Goal: Task Accomplishment & Management: Use online tool/utility

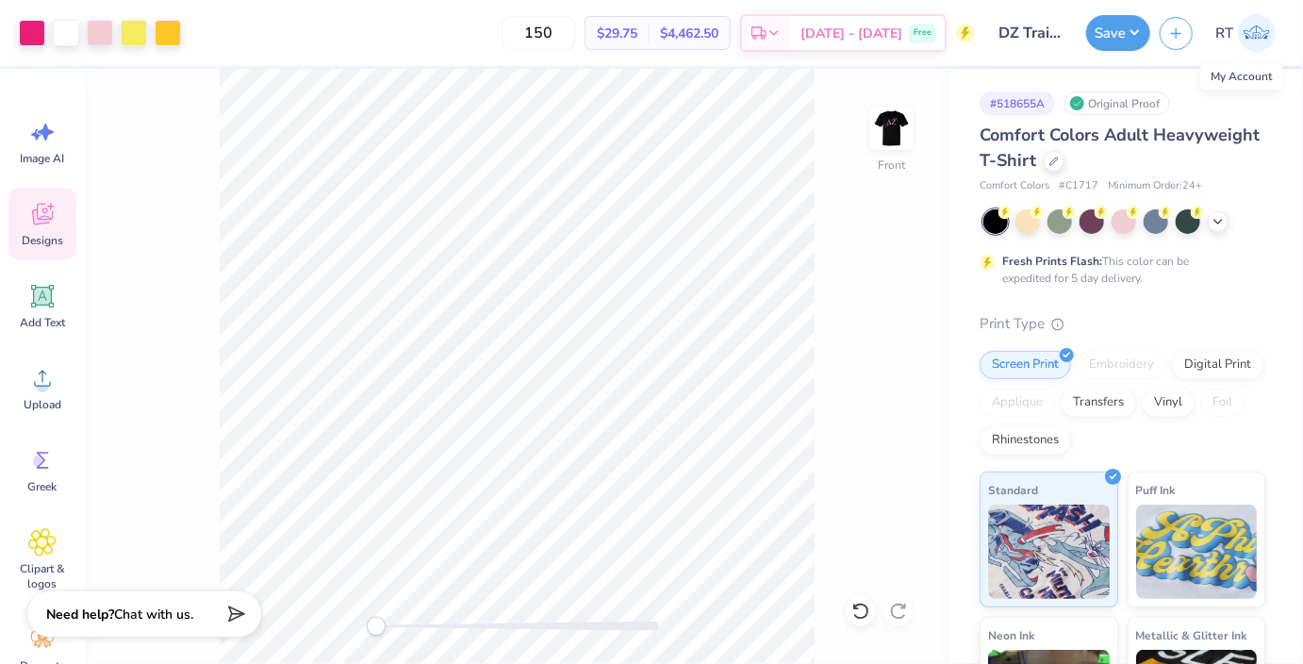
scroll to position [0, 17]
click at [1221, 225] on icon at bounding box center [1217, 219] width 15 height 15
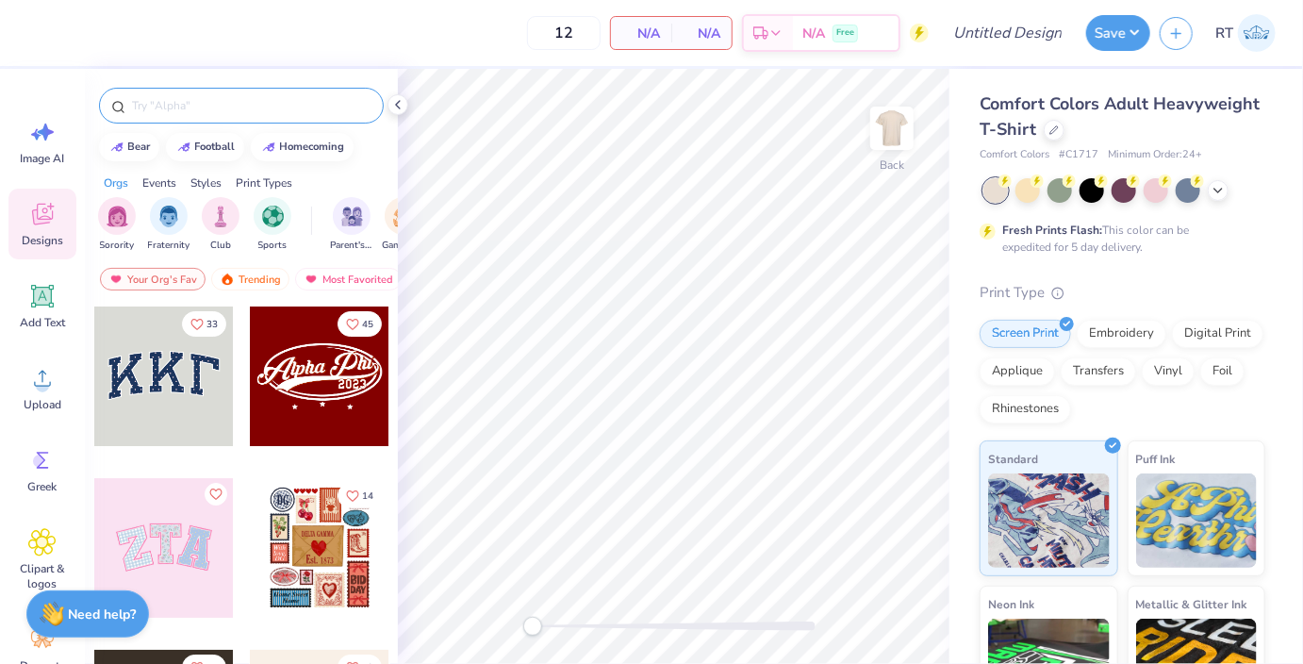
click at [200, 98] on input "text" at bounding box center [250, 105] width 241 height 19
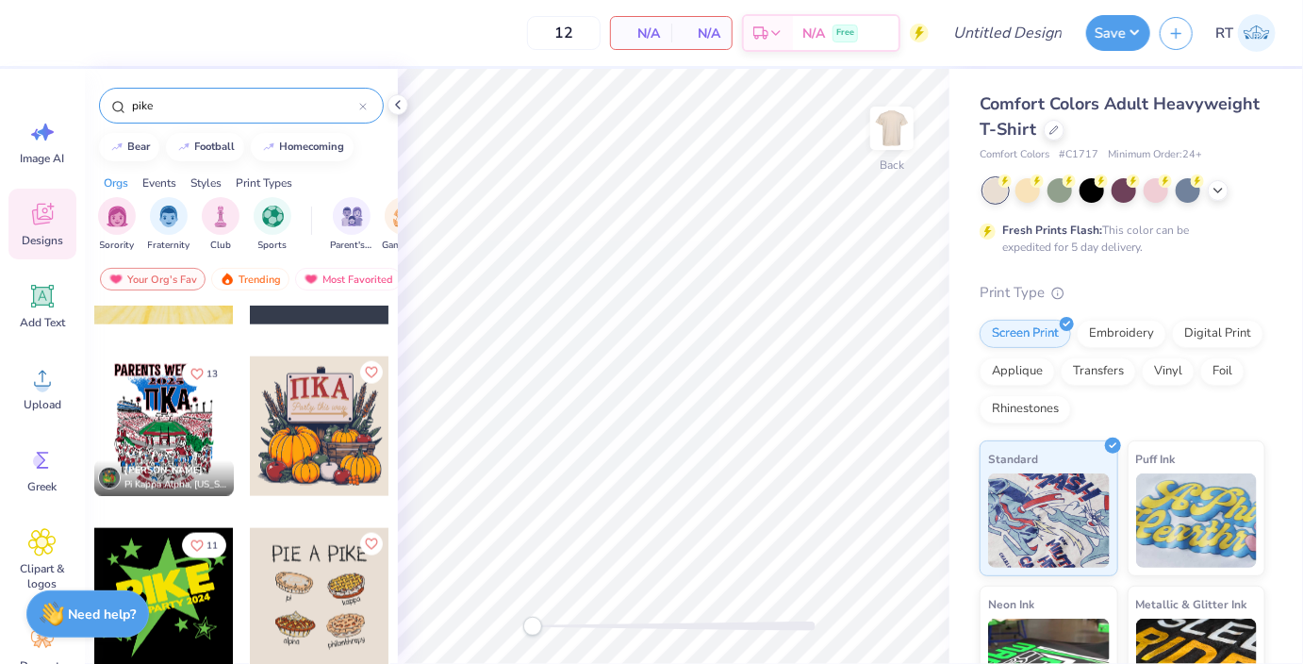
scroll to position [1150, 0]
type input "pike"
click at [180, 421] on div at bounding box center [163, 427] width 140 height 140
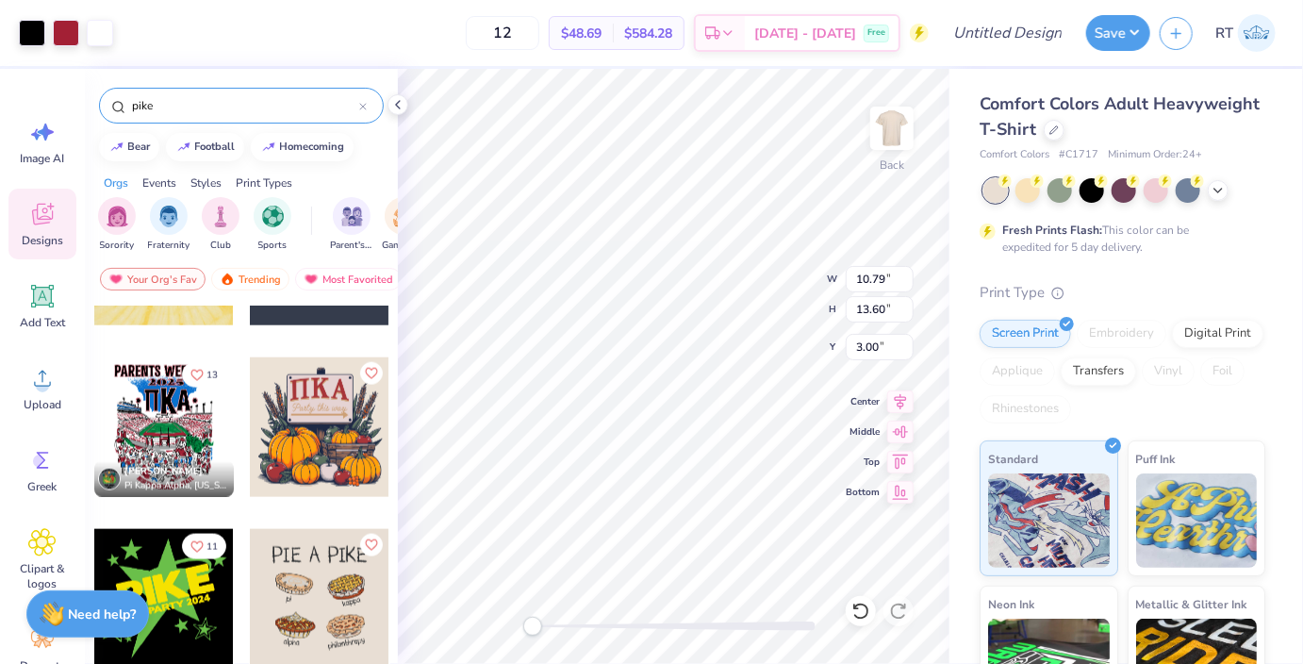
type input "1.64"
type input "2.49"
type input "5.64"
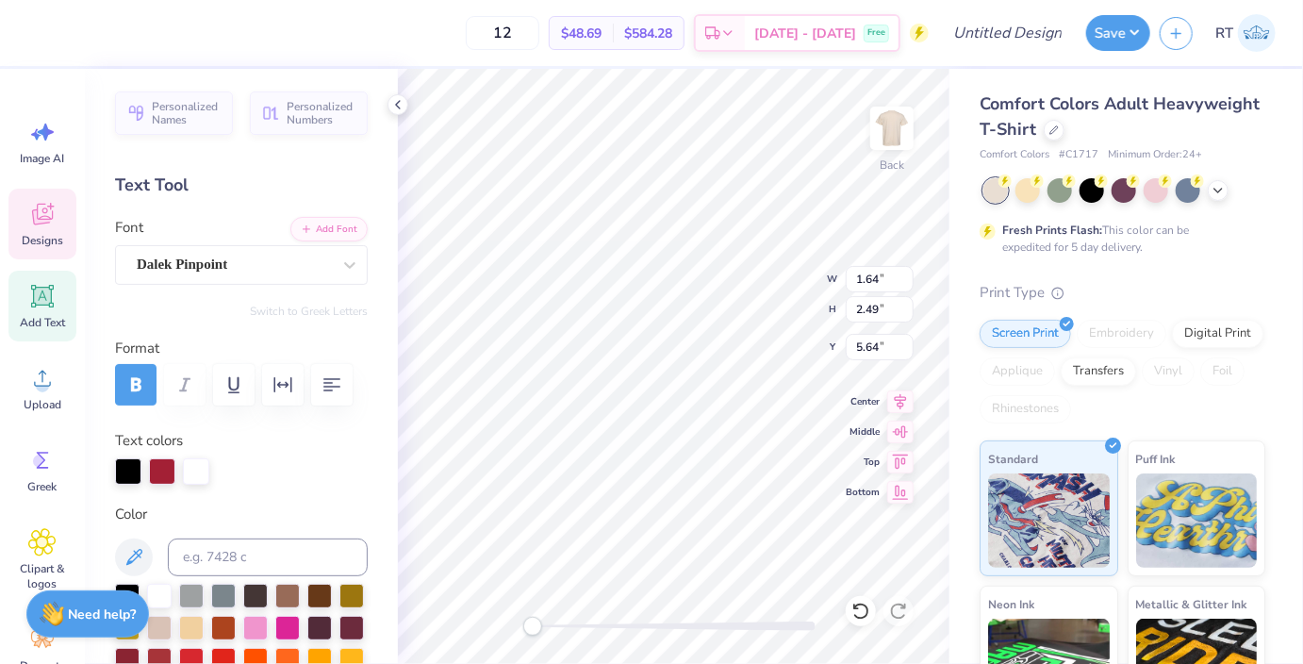
type textarea "P"
type input "1.91"
type input "3.02"
type input "5.45"
type input "10.71"
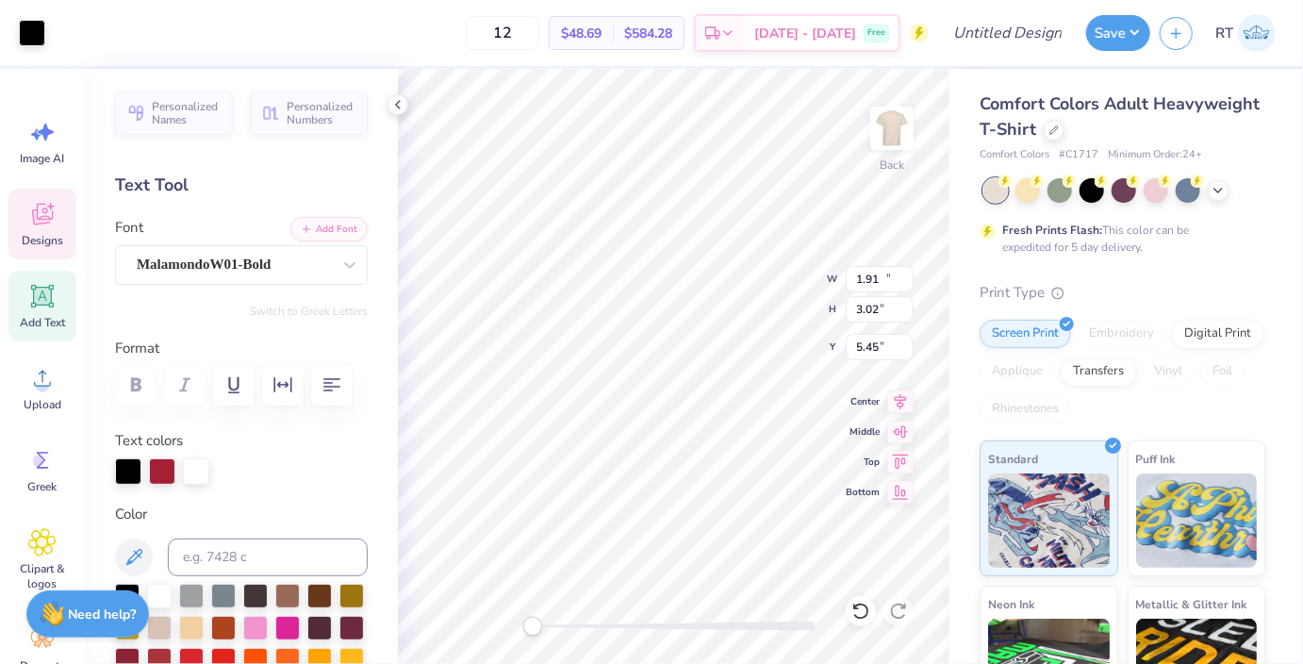
type input "9.34"
type input "6.56"
type input "1.91"
type input "3.02"
type input "5.45"
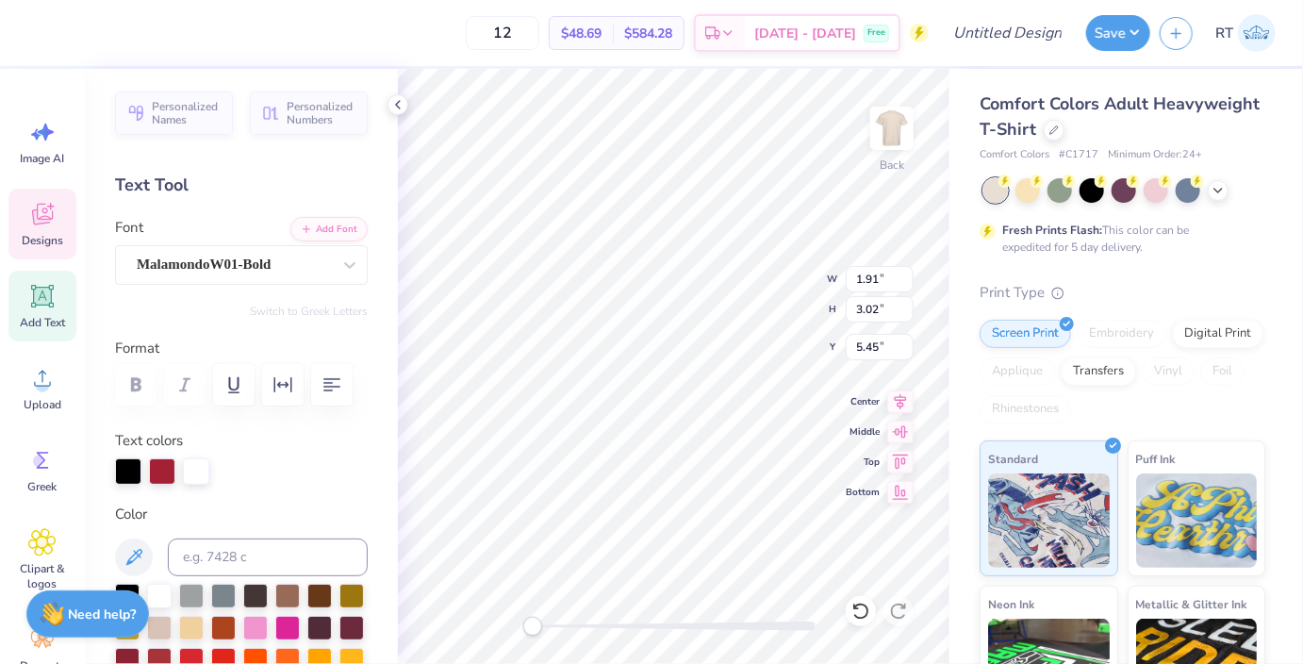
type input "10.71"
type input "9.34"
type input "6.56"
click at [871, 618] on div at bounding box center [861, 611] width 30 height 30
click at [855, 610] on icon at bounding box center [860, 610] width 19 height 19
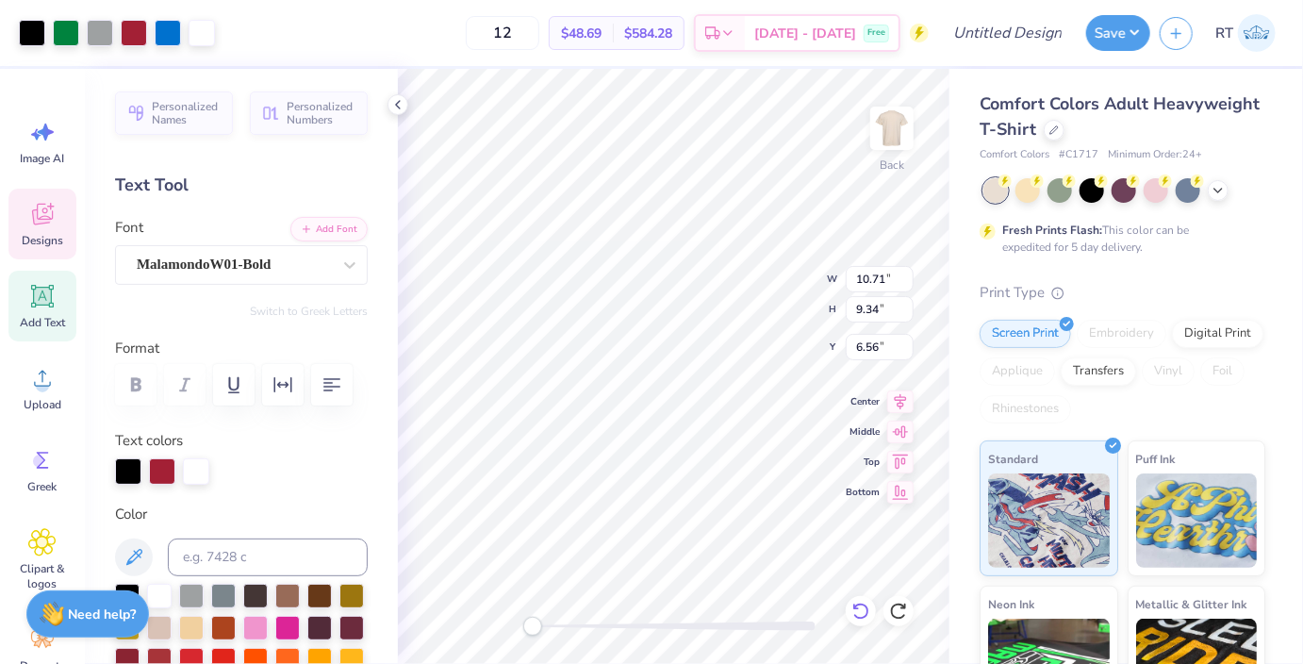
type input "10.79"
type input "13.60"
type input "3.00"
click at [855, 610] on icon at bounding box center [860, 610] width 19 height 19
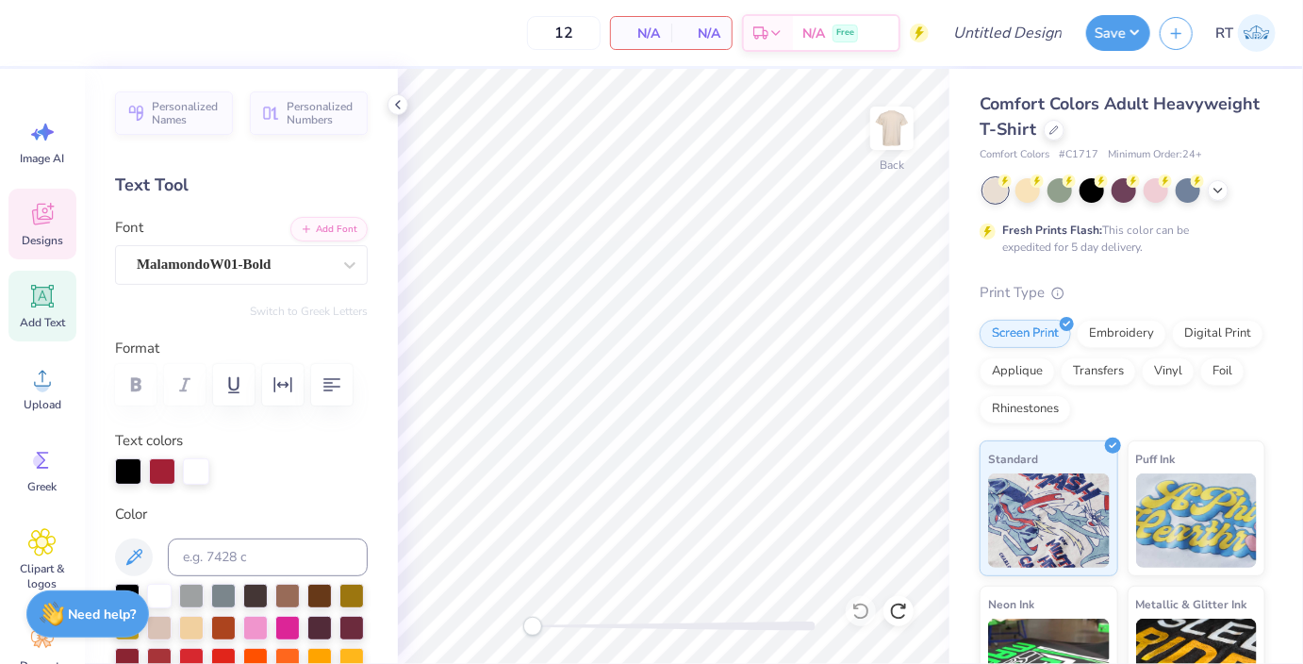
click at [39, 214] on icon at bounding box center [42, 214] width 28 height 28
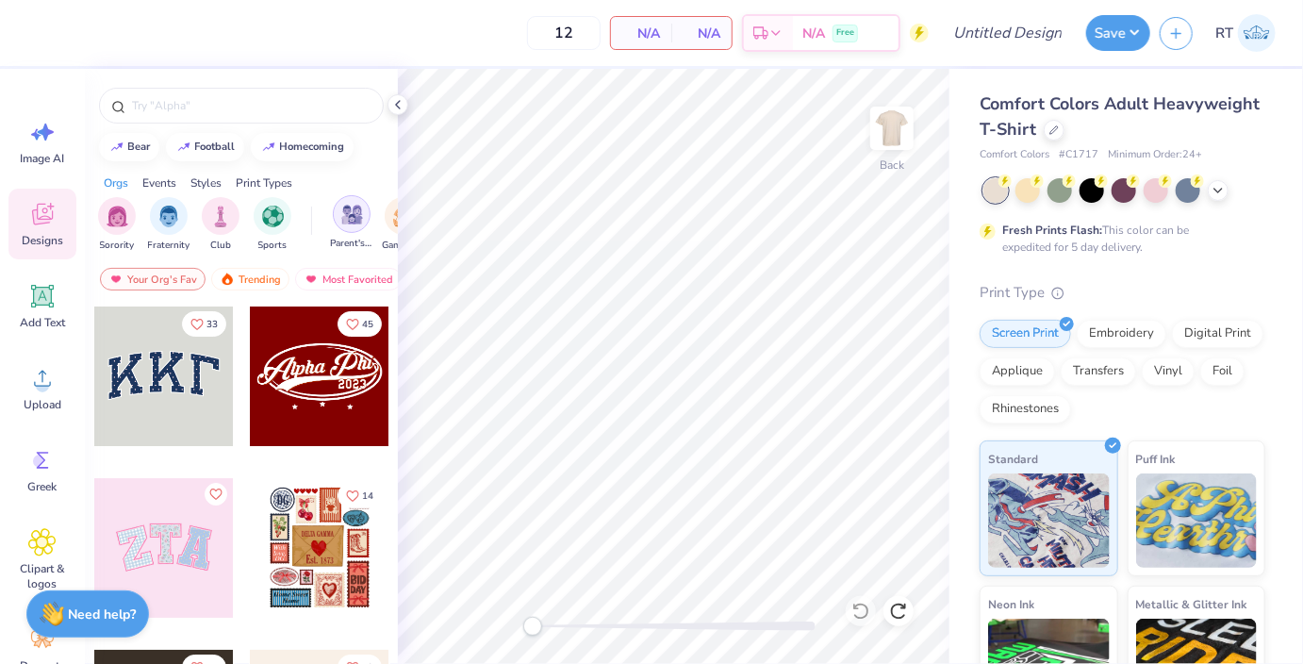
click at [336, 220] on div "filter for Parent's Weekend" at bounding box center [352, 214] width 38 height 38
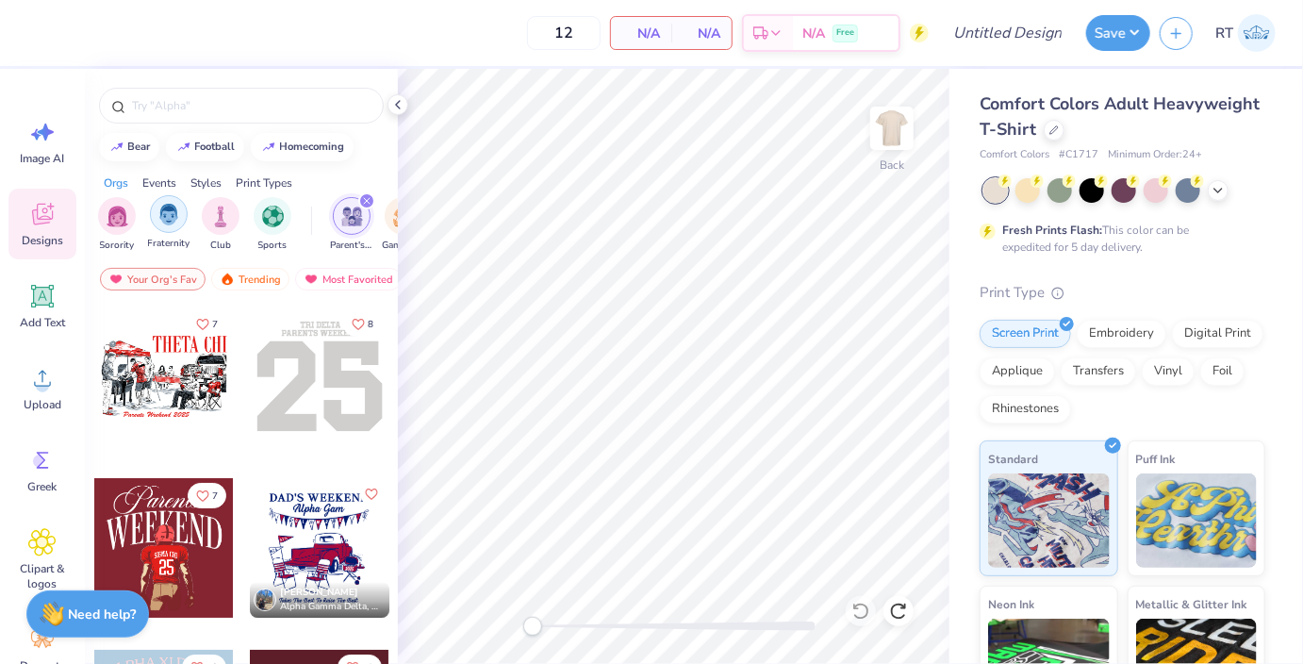
click at [170, 222] on img "filter for Fraternity" at bounding box center [168, 215] width 21 height 22
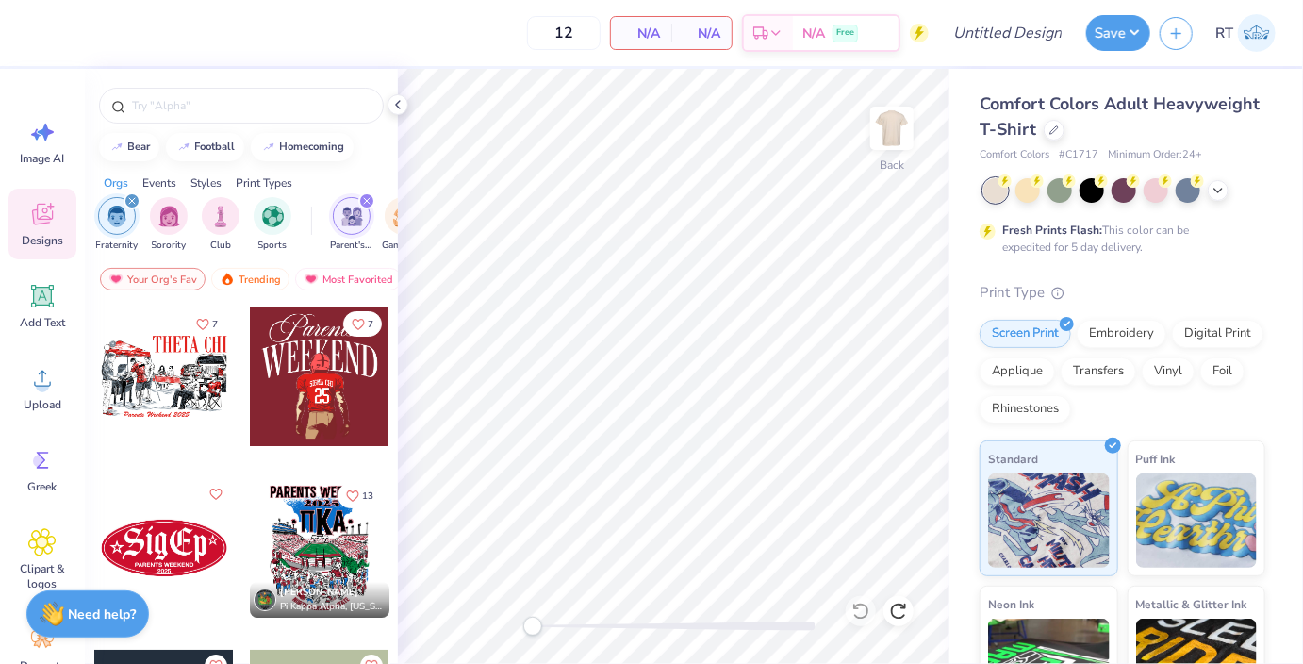
click at [329, 371] on div at bounding box center [320, 376] width 140 height 140
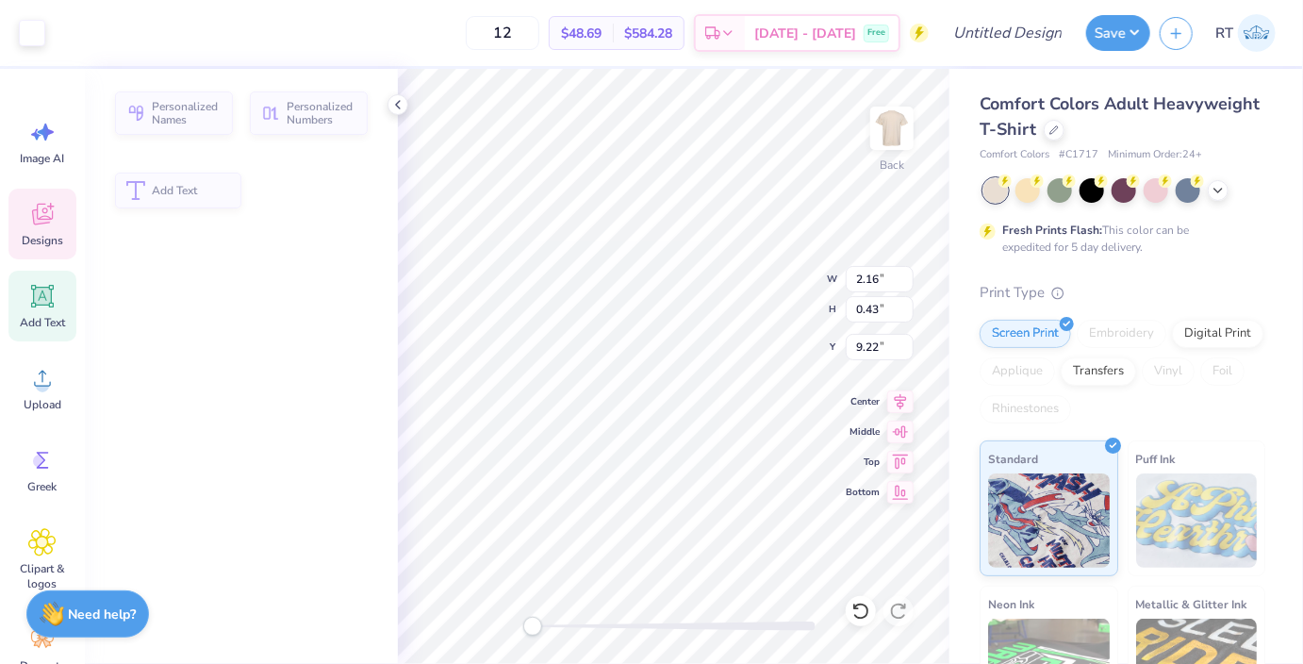
type input "2.16"
type input "0.43"
type input "9.22"
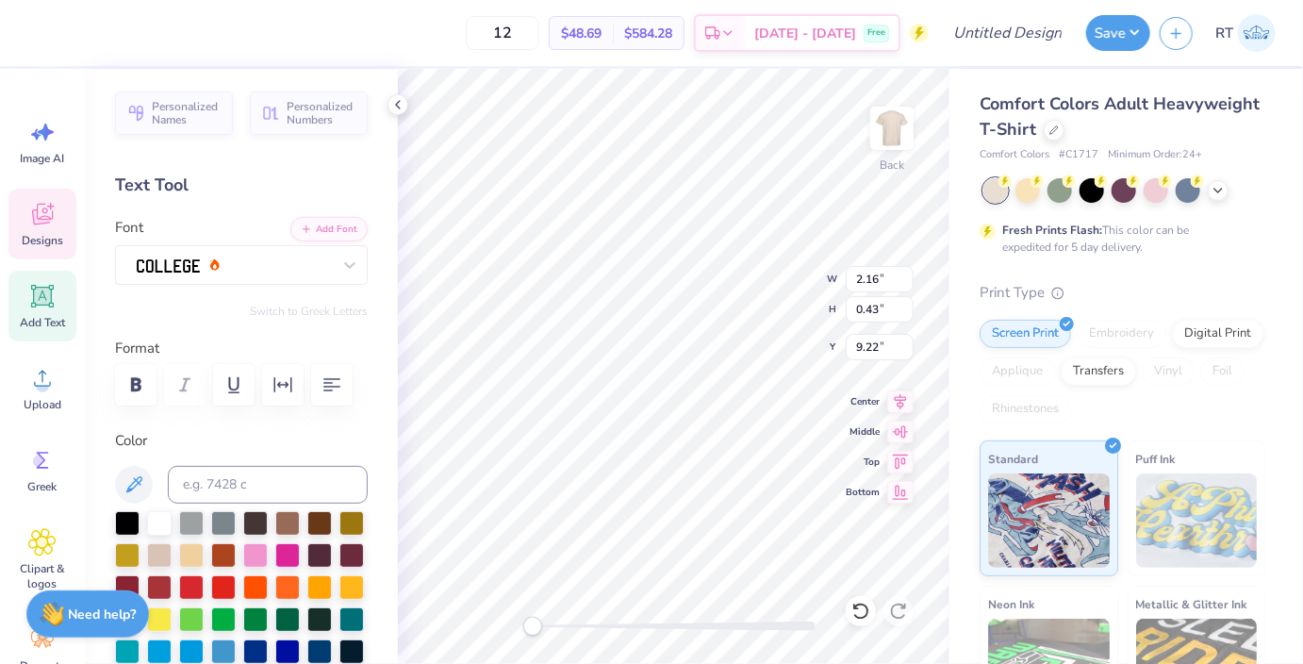
scroll to position [0, 0]
type textarea "PIKE"
type input "0.93"
type input "0.43"
type input "9.22"
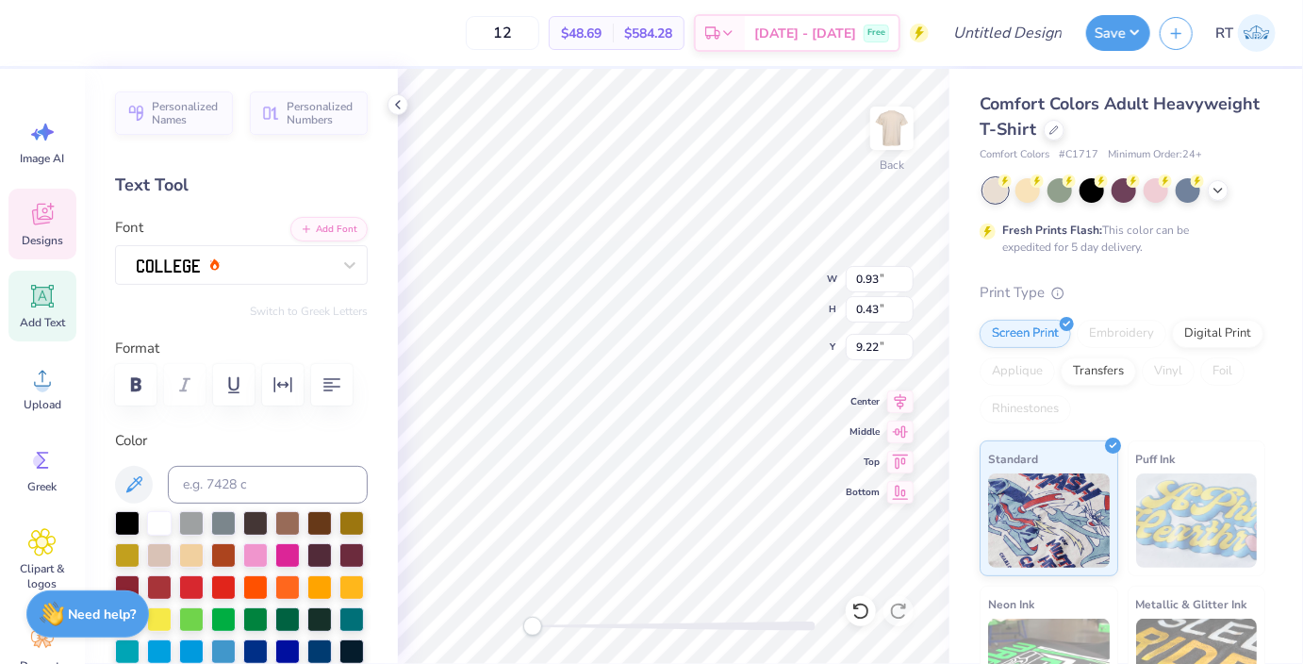
type input "4.33"
type input "3.56"
type input "8.56"
type input "0.93"
type input "0.43"
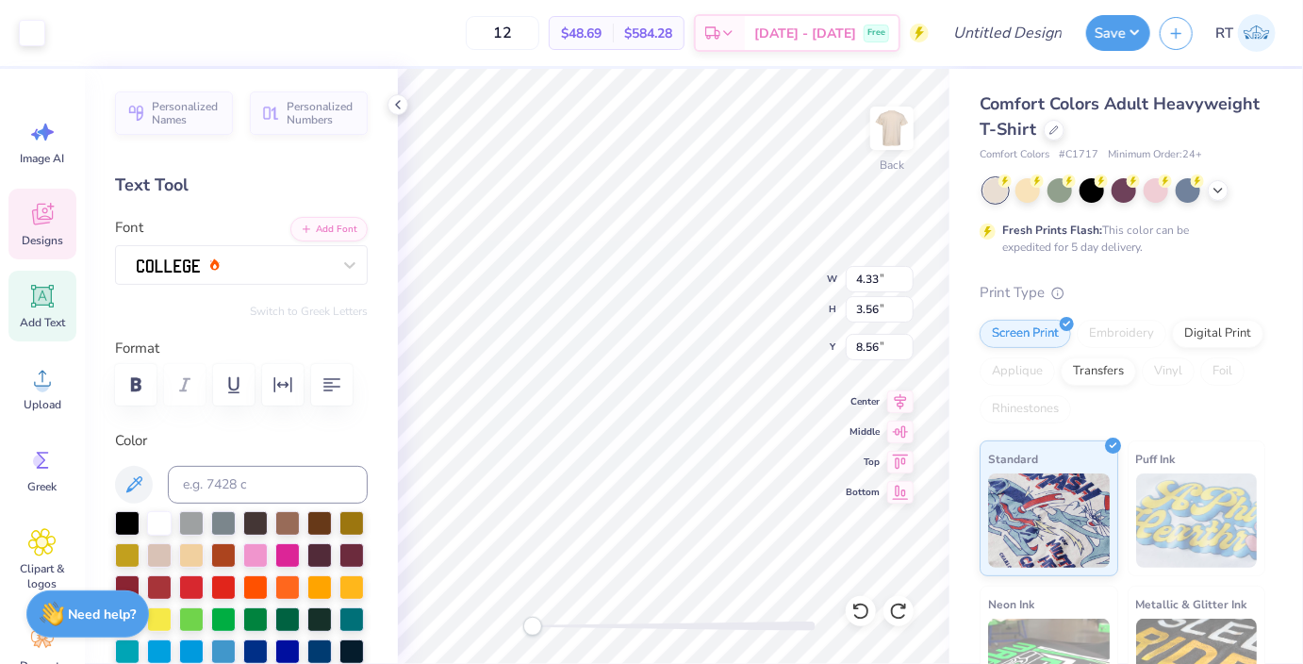
type input "9.22"
type input "0.93"
type input "0.43"
type input "9.02"
type input "4.33"
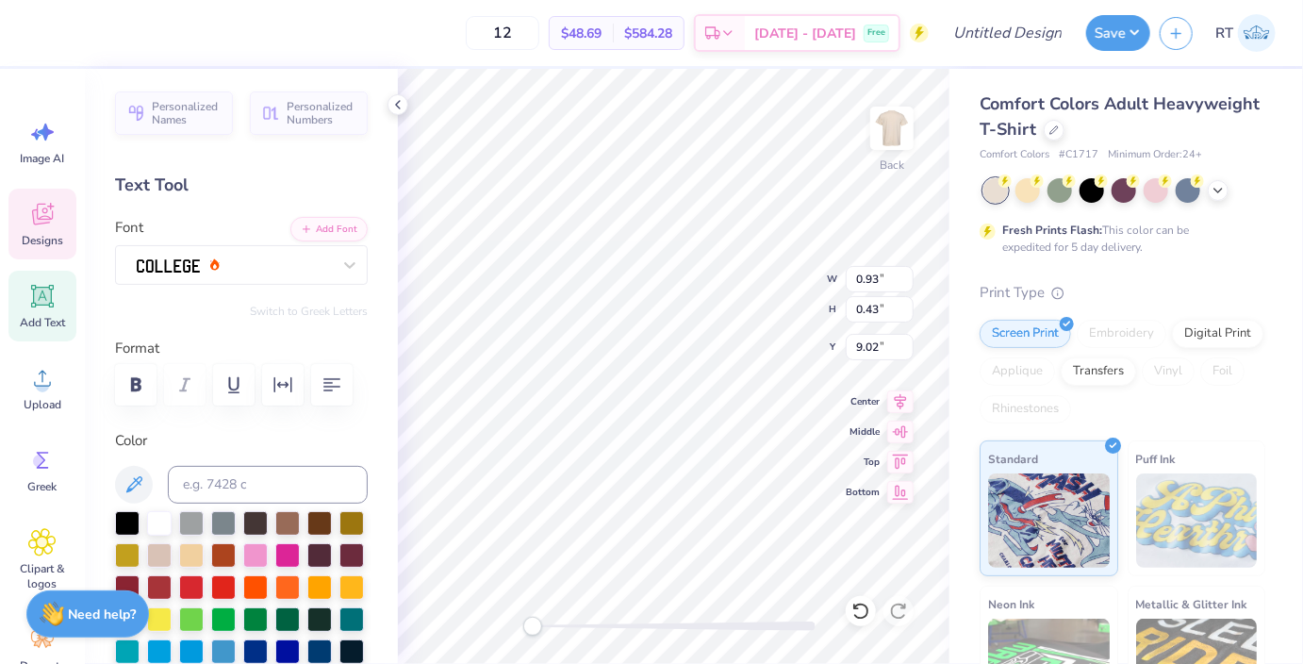
type input "3.56"
type input "8.56"
type input "1.35"
type input "1.22"
type input "9.88"
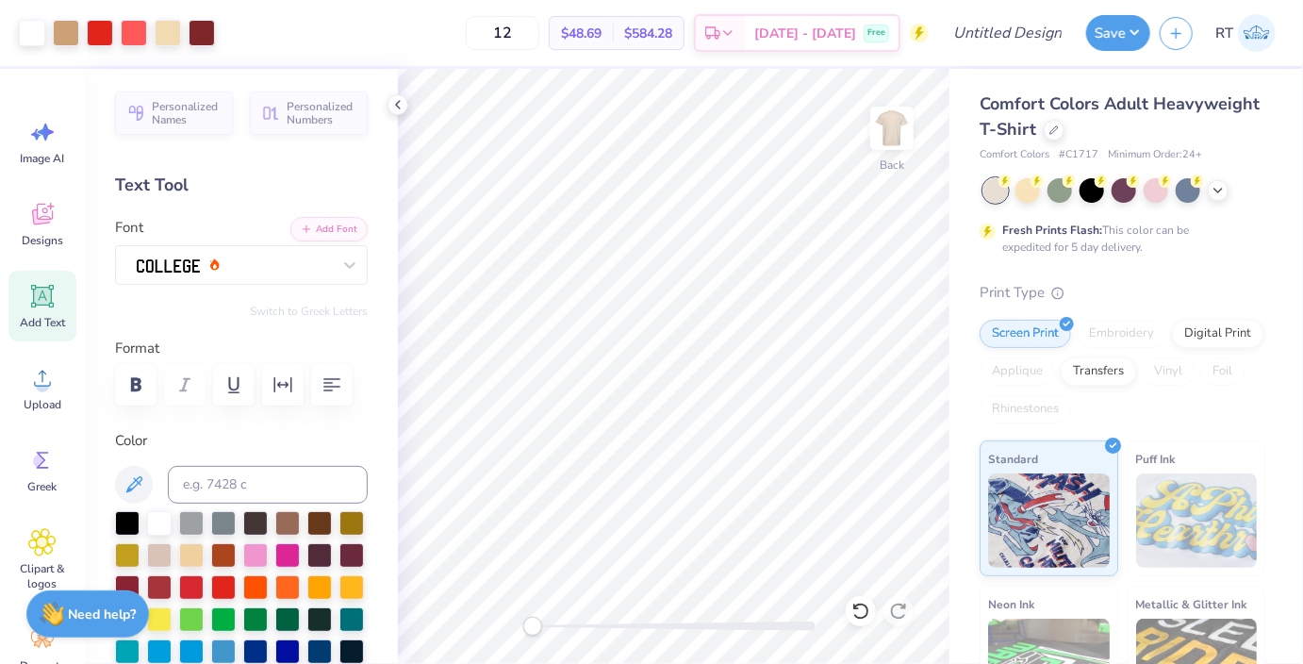
click at [996, 53] on div "Design Title" at bounding box center [1007, 33] width 139 height 66
click at [992, 38] on input "Design Title" at bounding box center [1030, 33] width 92 height 38
type input "Pike Parents Weekend"
click at [1098, 27] on button "Save" at bounding box center [1118, 30] width 64 height 36
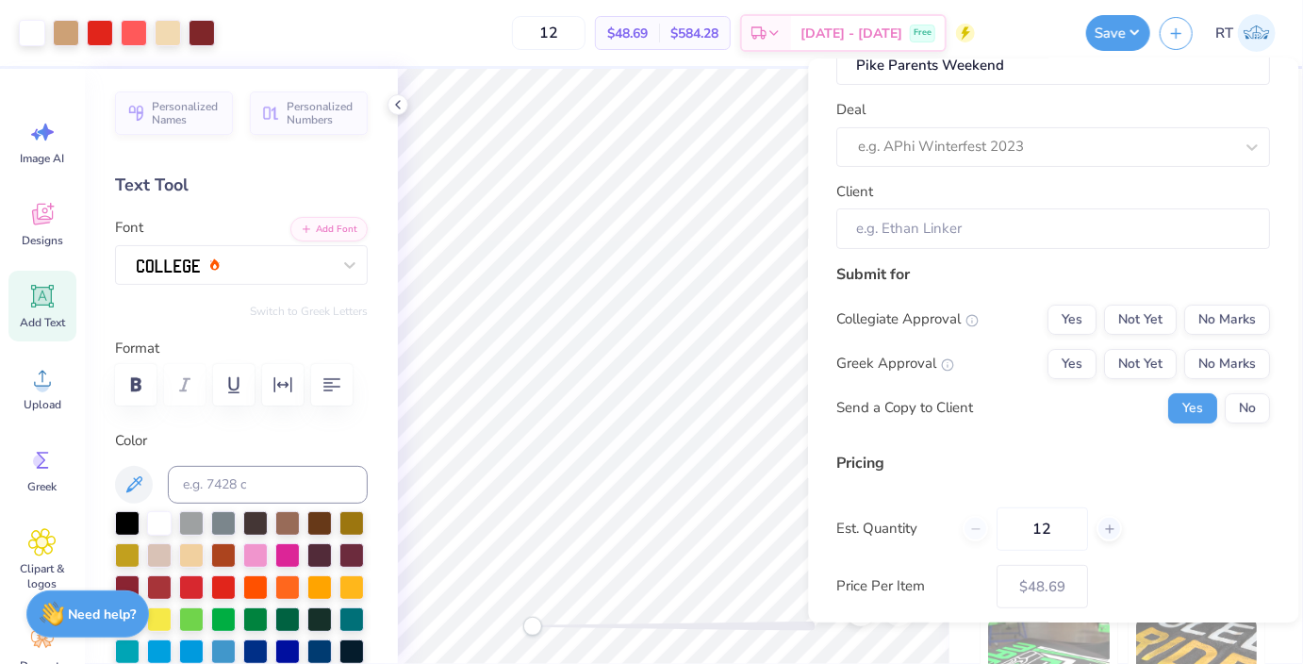
scroll to position [0, 0]
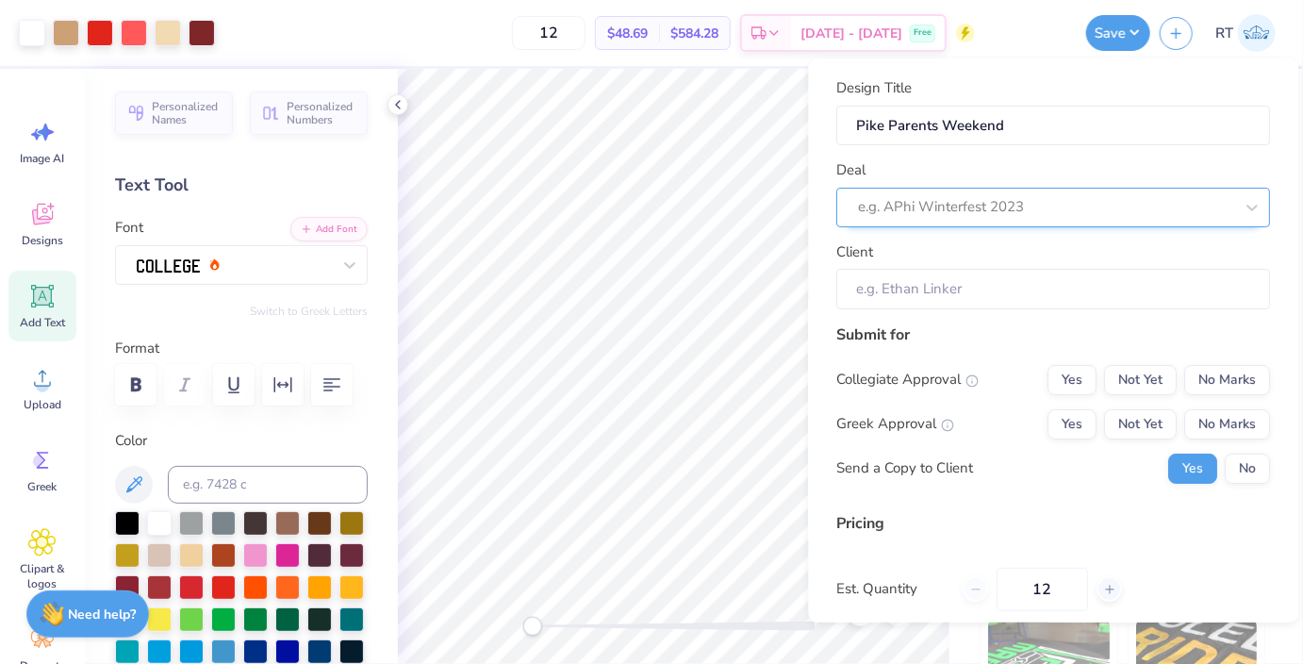
click at [1108, 216] on div at bounding box center [1046, 206] width 375 height 25
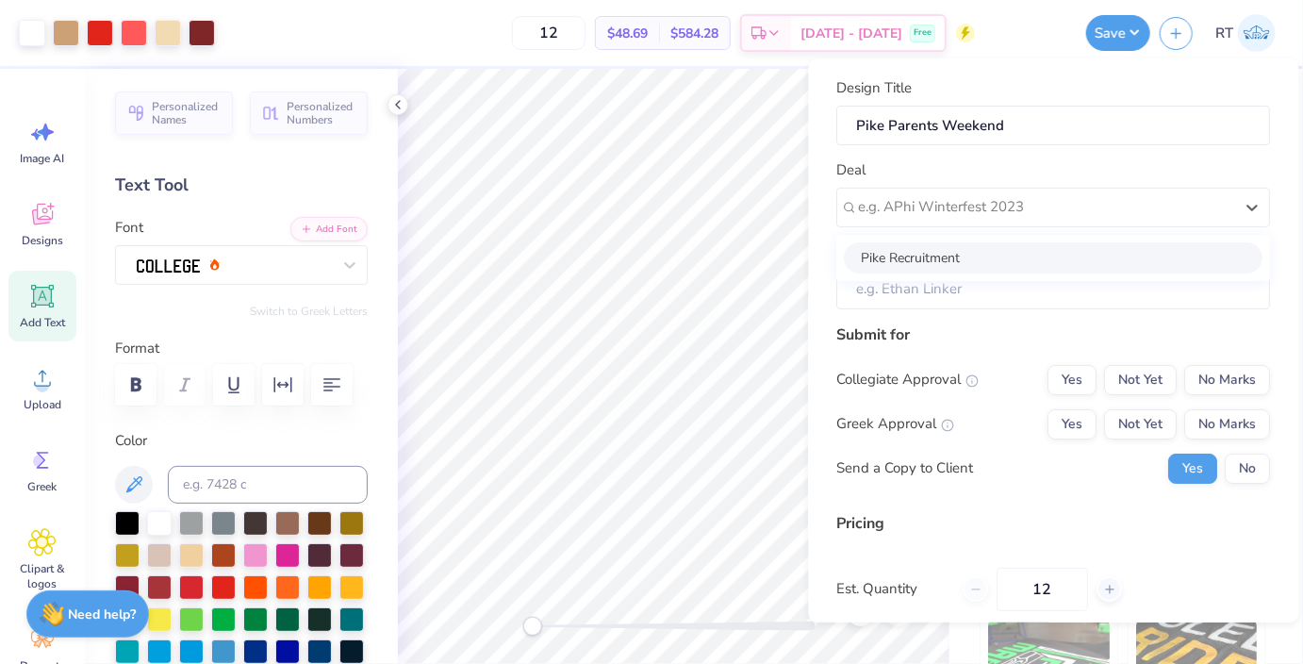
click at [1011, 258] on div "Pike Recruitment" at bounding box center [1054, 257] width 419 height 31
type input "[PERSON_NAME]"
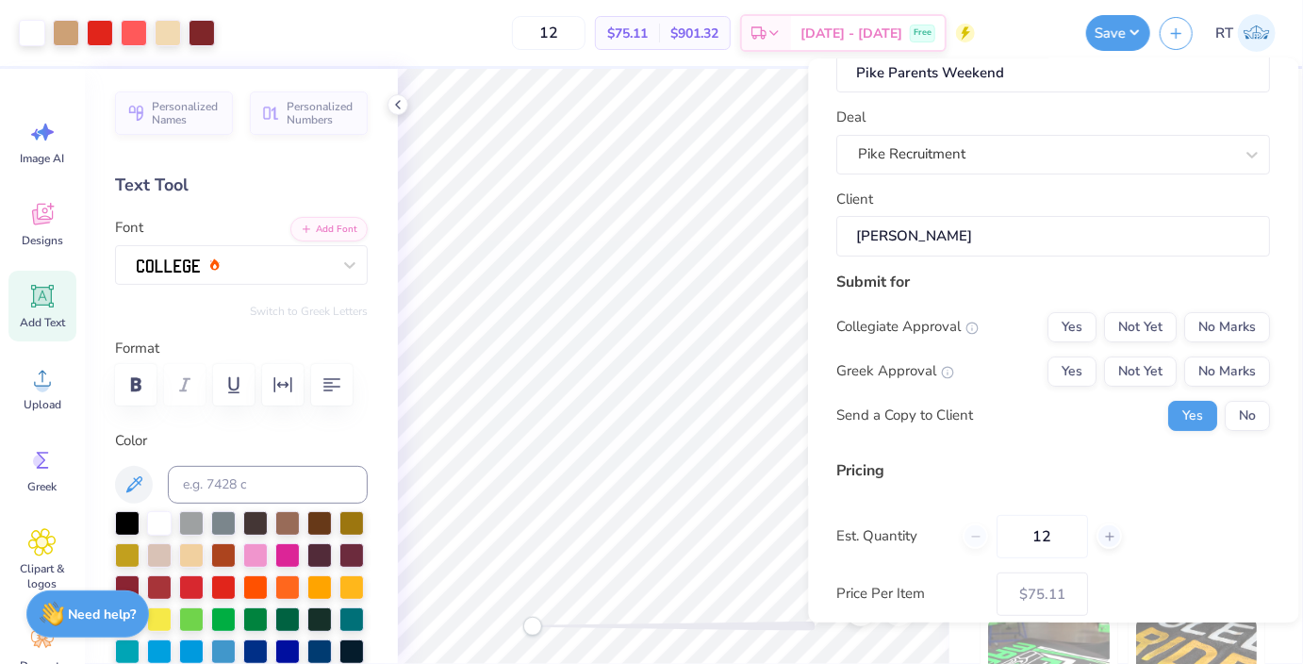
scroll to position [102, 0]
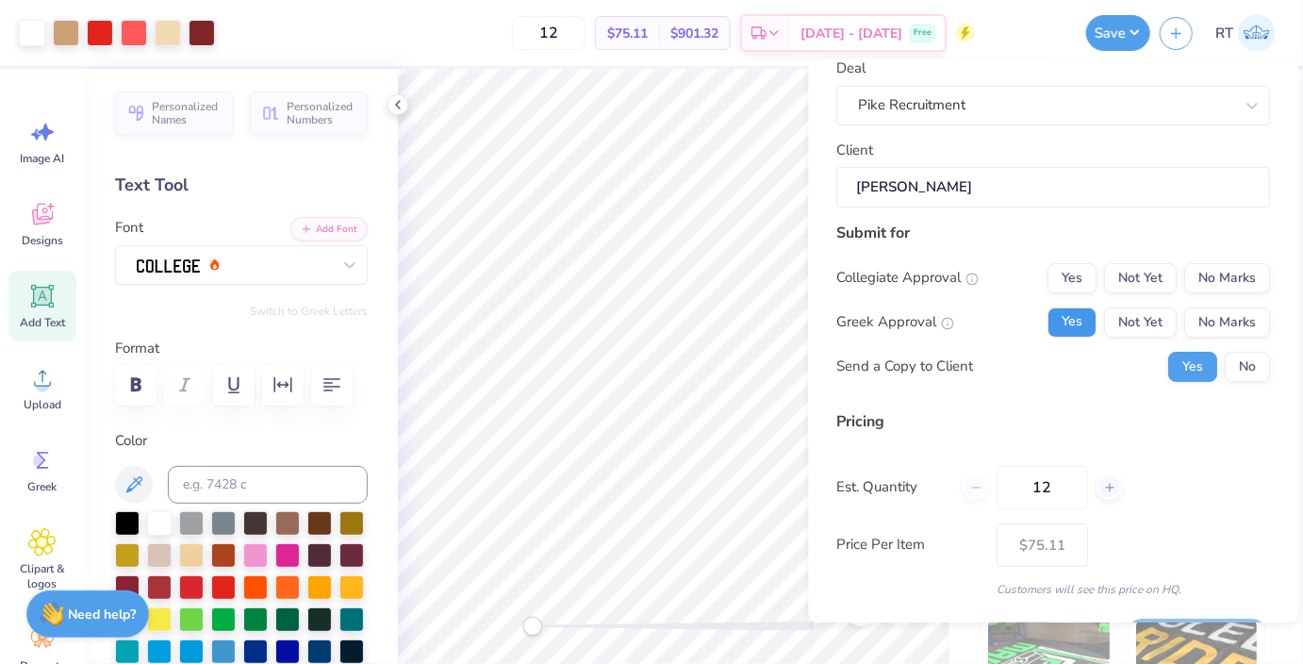
click at [1083, 327] on button "Yes" at bounding box center [1072, 322] width 49 height 30
click at [1246, 366] on button "No" at bounding box center [1248, 367] width 45 height 30
click at [1125, 277] on button "Not Yet" at bounding box center [1141, 278] width 73 height 30
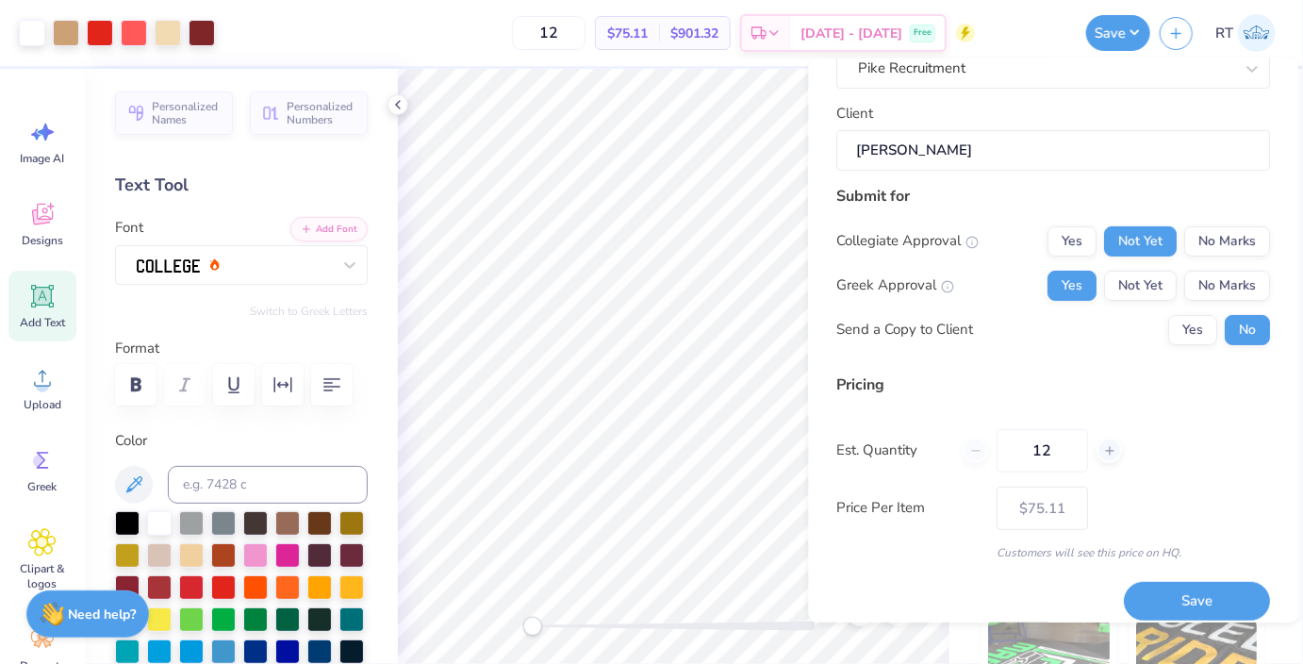
scroll to position [154, 0]
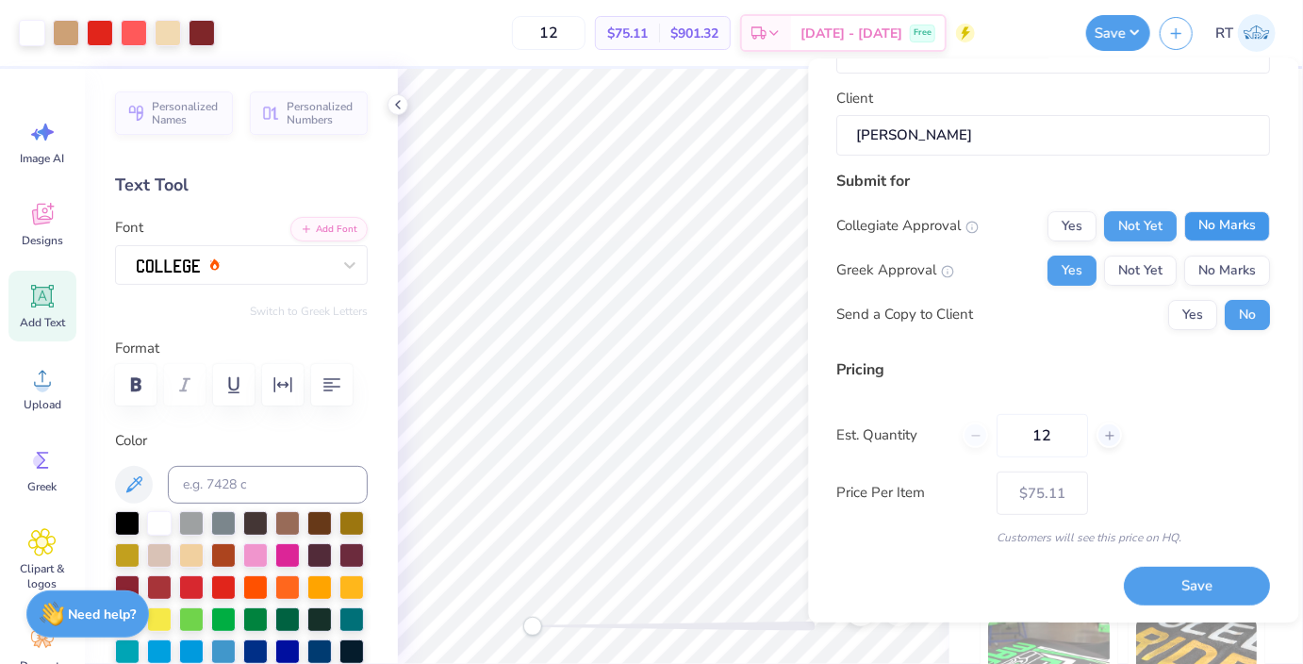
click at [1198, 222] on button "No Marks" at bounding box center [1228, 226] width 86 height 30
click at [1172, 587] on button "Save" at bounding box center [1198, 586] width 146 height 39
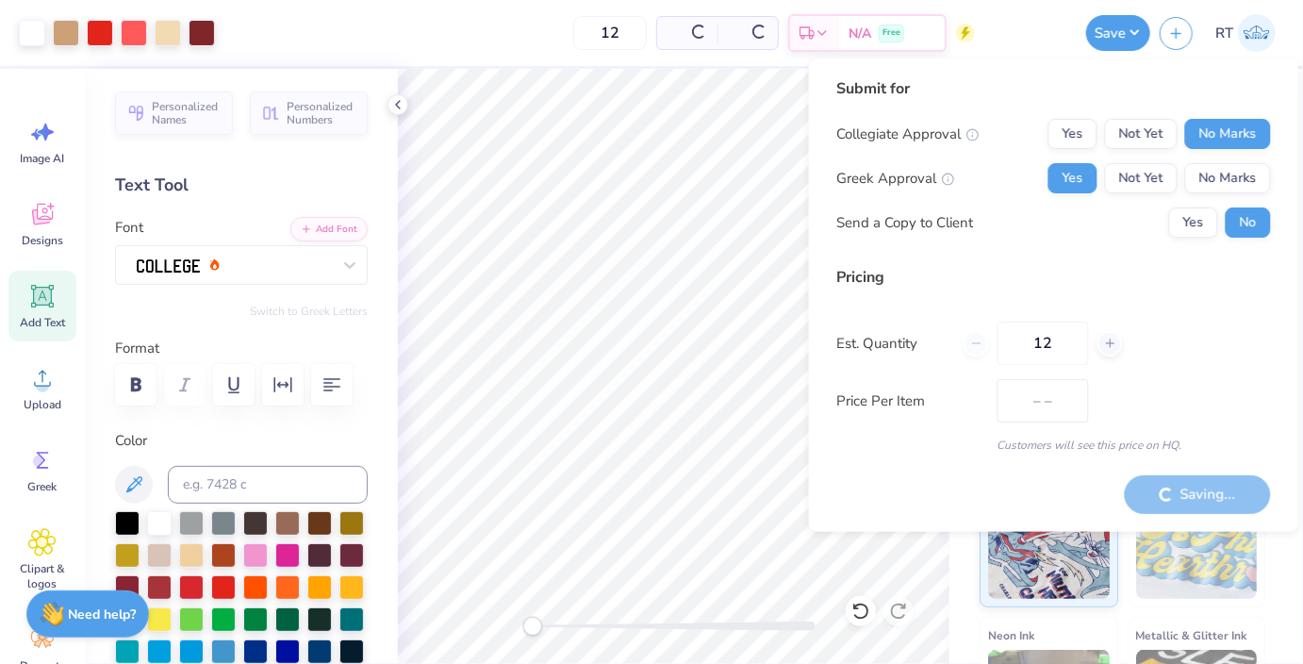
type input "$48.69"
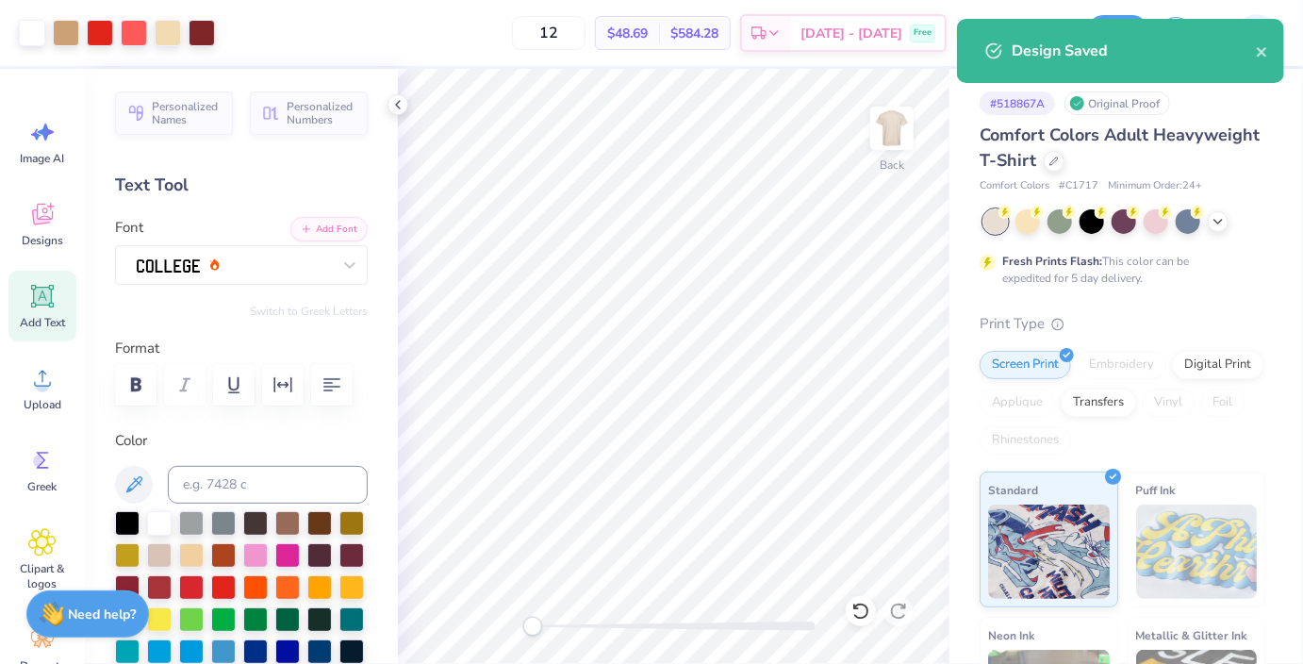
scroll to position [0, 93]
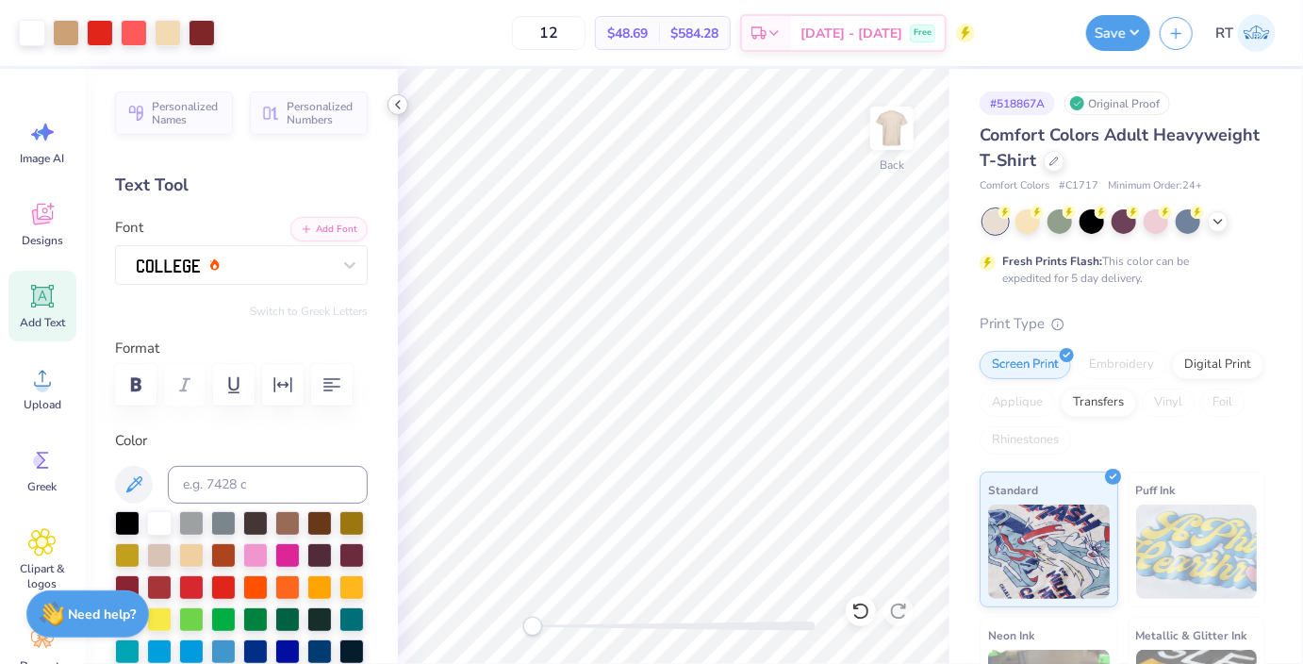
click at [398, 107] on polyline at bounding box center [398, 105] width 4 height 8
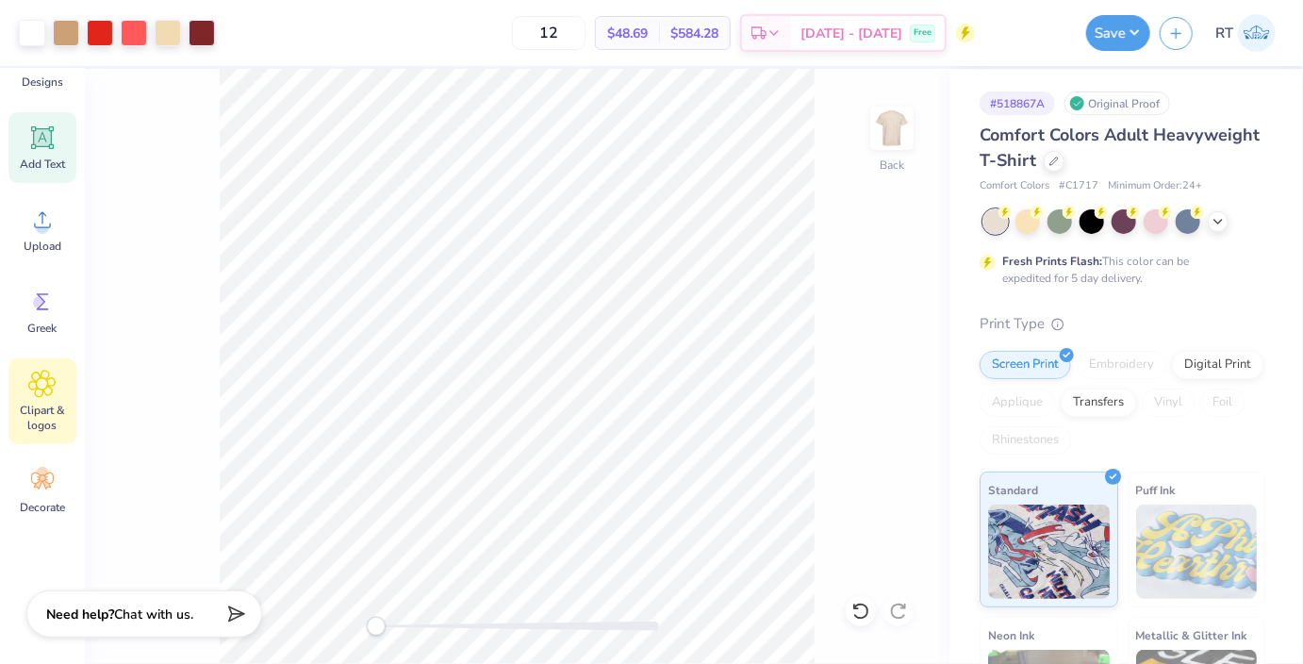
scroll to position [162, 0]
click at [1252, 22] on img at bounding box center [1257, 33] width 38 height 38
click at [1249, 25] on img at bounding box center [1257, 33] width 38 height 38
